Goal: Check status: Check status

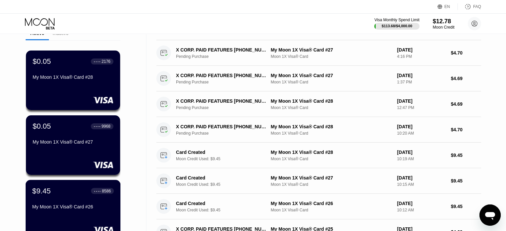
click at [73, 199] on div "$9.45 ● ● ● ● 8586 My Moon 1X Visa® Card #26" at bounding box center [73, 200] width 82 height 26
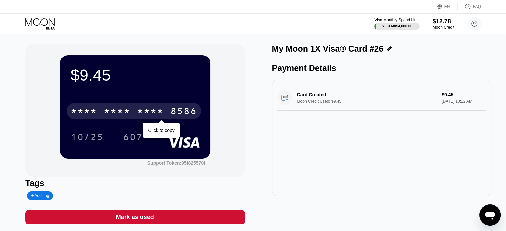
drag, startPoint x: 138, startPoint y: 115, endPoint x: 305, endPoint y: 170, distance: 175.7
click at [138, 115] on div "* * * *" at bounding box center [150, 112] width 27 height 11
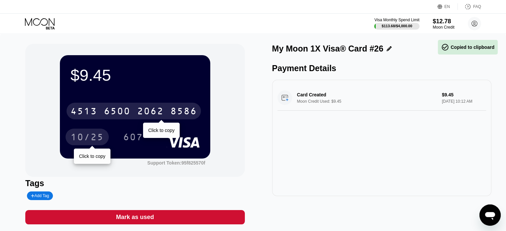
click at [92, 138] on div "10/25" at bounding box center [87, 138] width 33 height 11
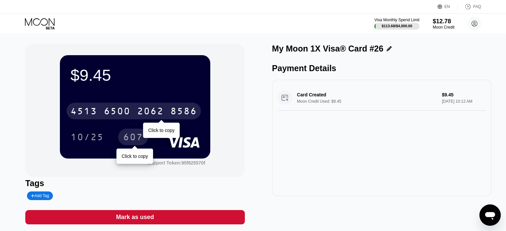
click at [127, 137] on div "607" at bounding box center [133, 138] width 20 height 11
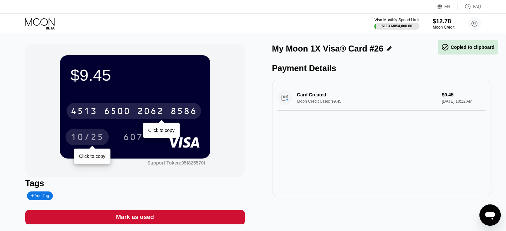
click at [85, 142] on div "10/25" at bounding box center [87, 138] width 33 height 11
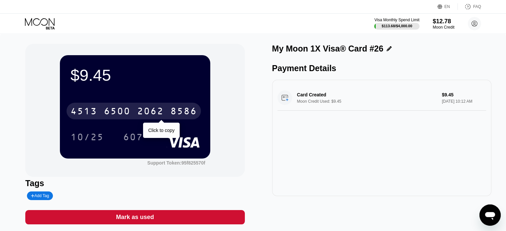
click at [157, 112] on div "2062" at bounding box center [150, 112] width 27 height 11
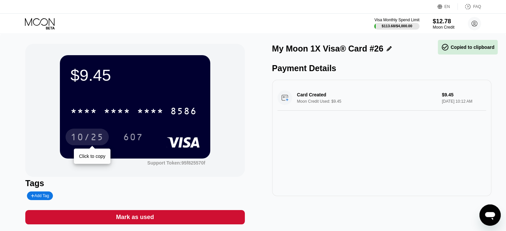
click at [86, 139] on div "10/25" at bounding box center [87, 138] width 33 height 11
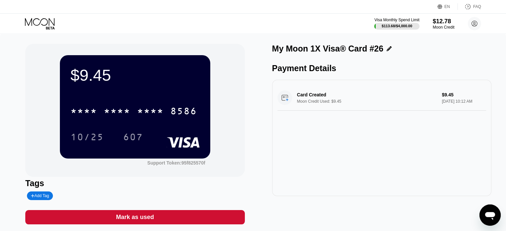
click at [136, 139] on div "607" at bounding box center [133, 138] width 20 height 11
click at [45, 17] on div "Visa Monthly Spend Limit $113.68 / $4,000.00 $12.78 Moon Credit [EMAIL_ADDRESS]…" at bounding box center [253, 24] width 506 height 20
